Goal: Find specific page/section: Find specific page/section

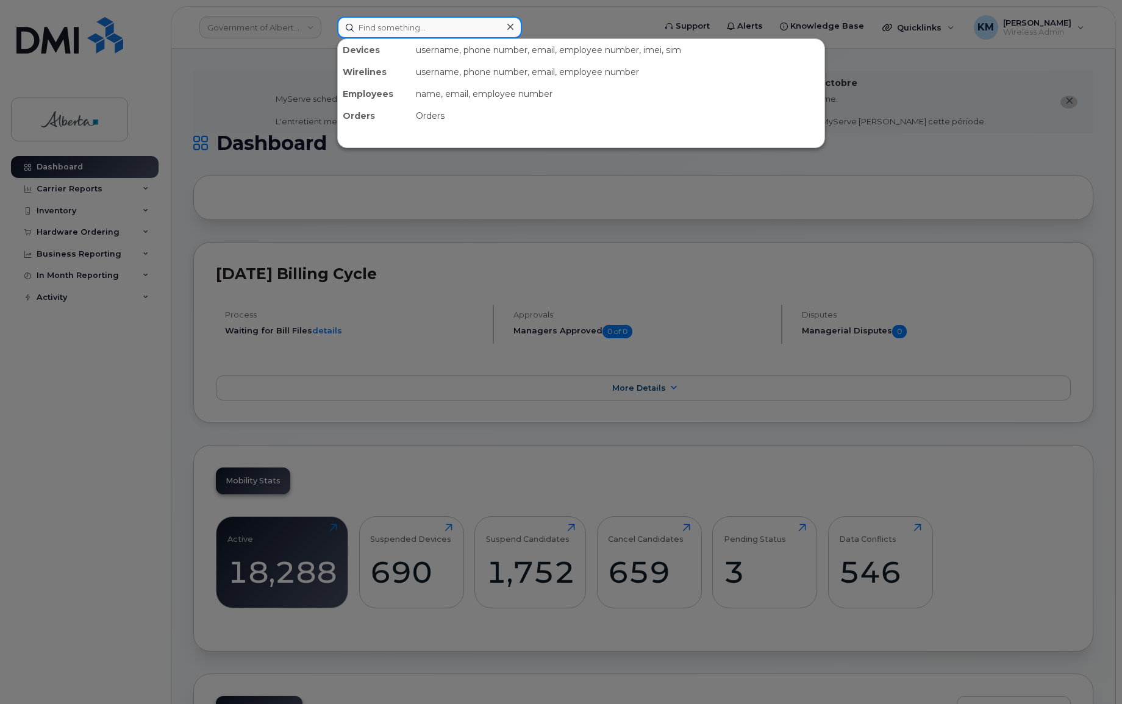
click at [454, 30] on input at bounding box center [429, 27] width 185 height 22
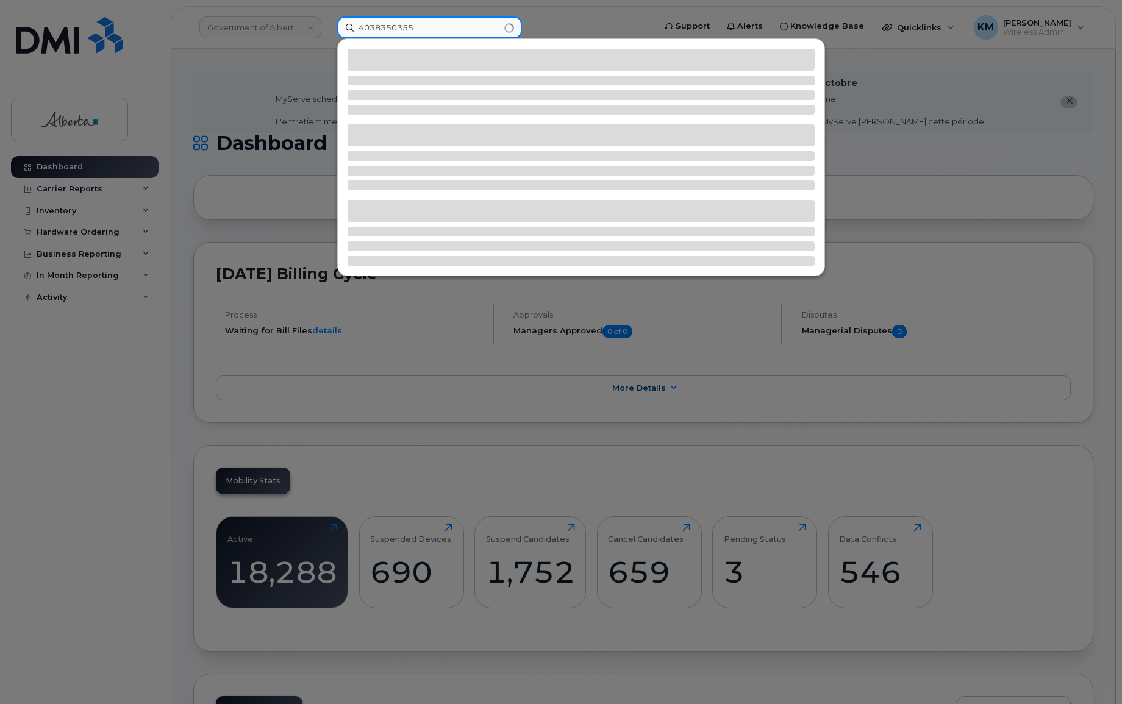
type input "4038350355"
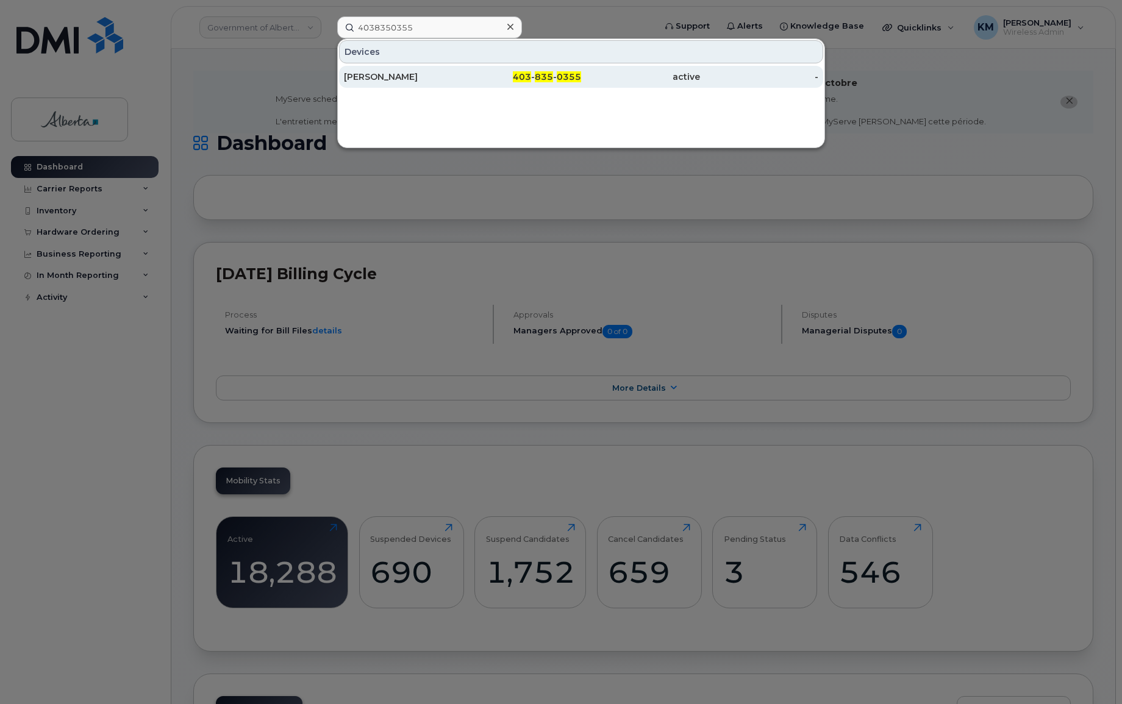
click at [464, 73] on div "403 - 835 - 0355" at bounding box center [522, 77] width 119 height 12
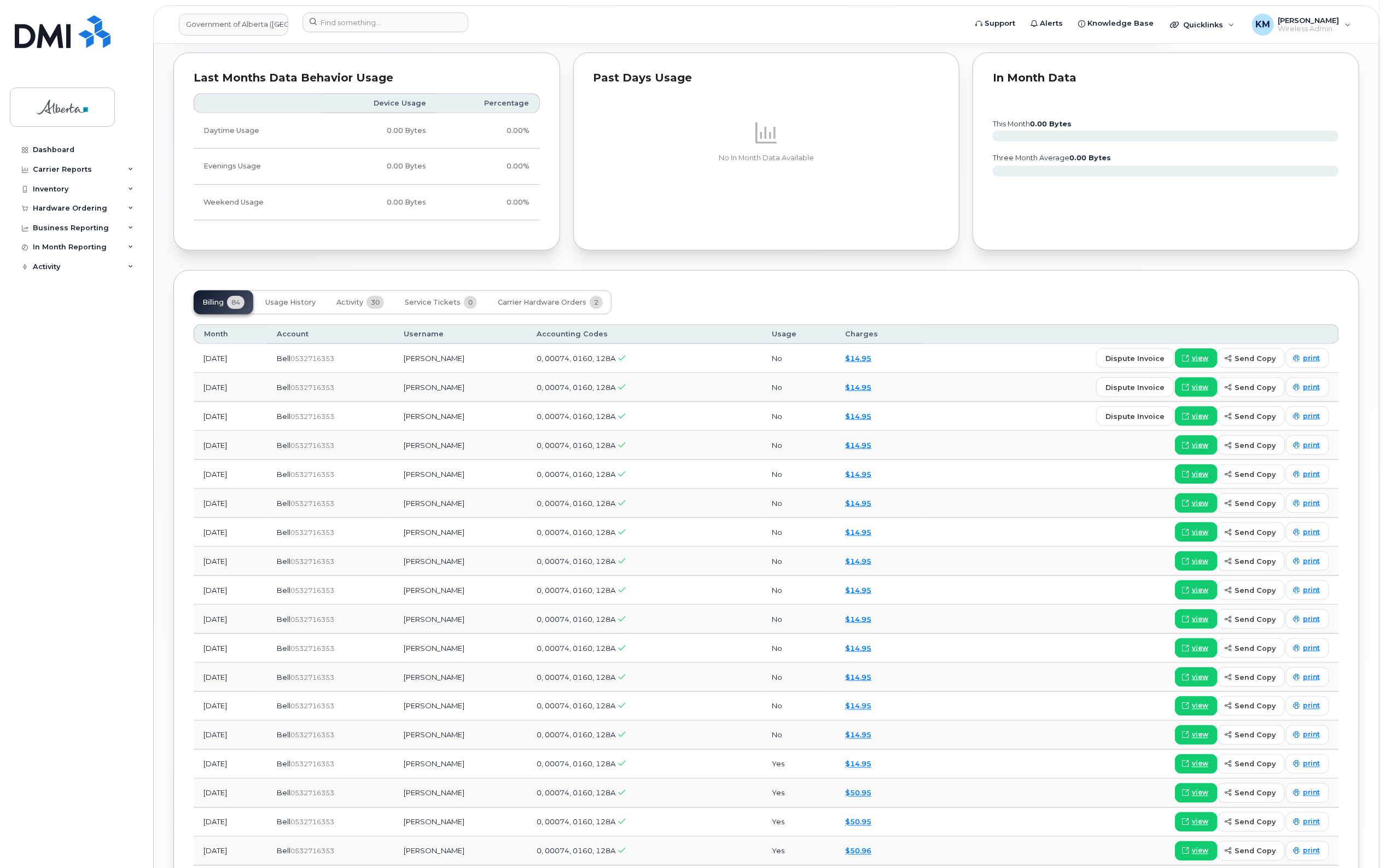
scroll to position [751, 0]
